Goal: Check status: Check status

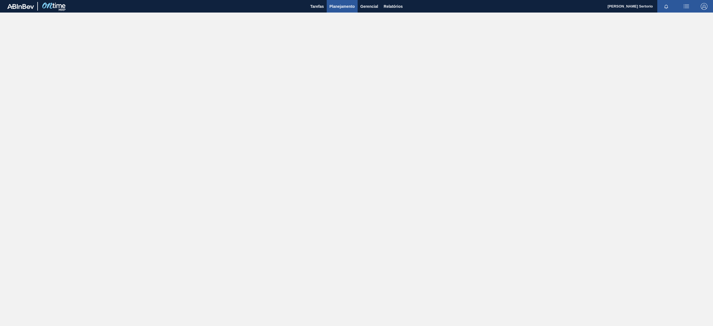
click at [345, 10] on button "Planejamento" at bounding box center [342, 6] width 31 height 13
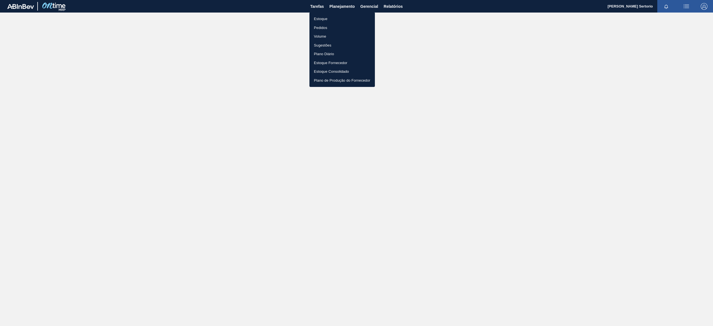
click at [324, 56] on li "Plano Diário" at bounding box center [342, 54] width 65 height 9
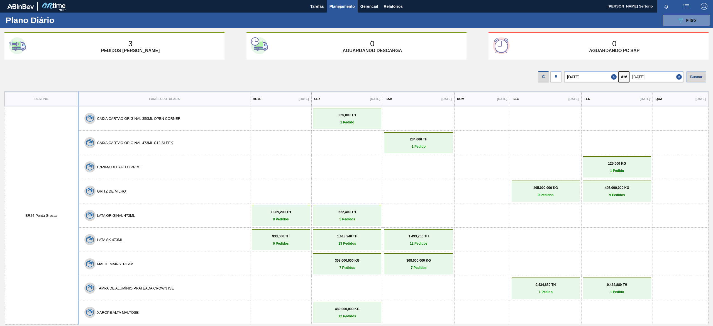
click at [560, 77] on div "E" at bounding box center [556, 76] width 11 height 11
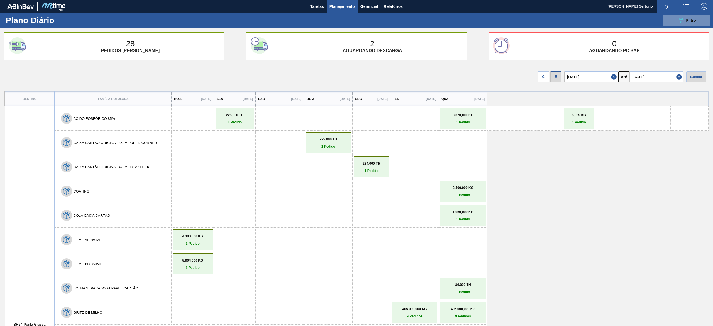
click at [652, 72] on input "[DATE]" at bounding box center [657, 76] width 54 height 11
click at [638, 145] on div "24" at bounding box center [637, 144] width 8 height 8
type input "[DATE]"
click at [690, 76] on div "Buscar" at bounding box center [697, 76] width 20 height 11
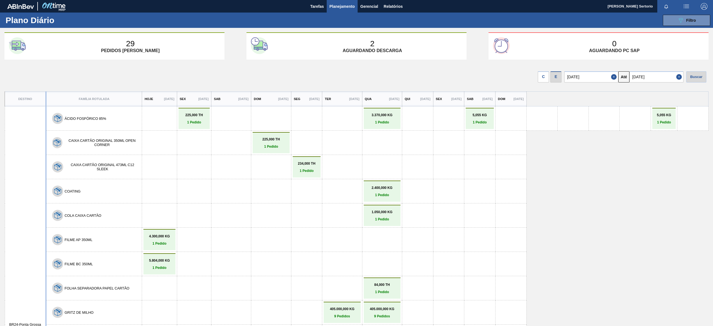
click at [152, 266] on p "1 Pedido" at bounding box center [159, 268] width 29 height 4
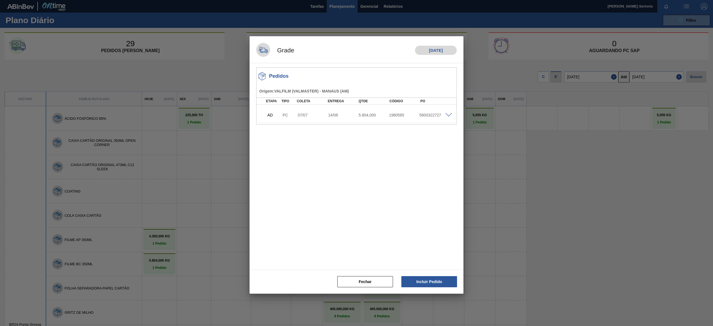
click at [449, 113] on span at bounding box center [449, 115] width 7 height 4
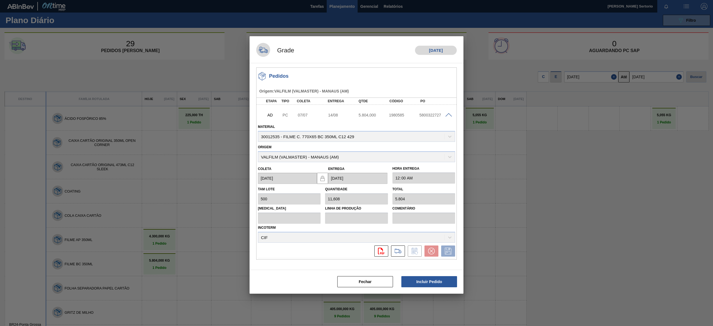
click at [385, 202] on div "[PERSON_NAME] 500 Quantidade 11,608 Total 5.804 [MEDICAL_DATA] Linha de Produçã…" at bounding box center [357, 213] width 202 height 59
click at [363, 278] on button "Fechar" at bounding box center [366, 281] width 56 height 11
